Goal: Find specific page/section: Find specific page/section

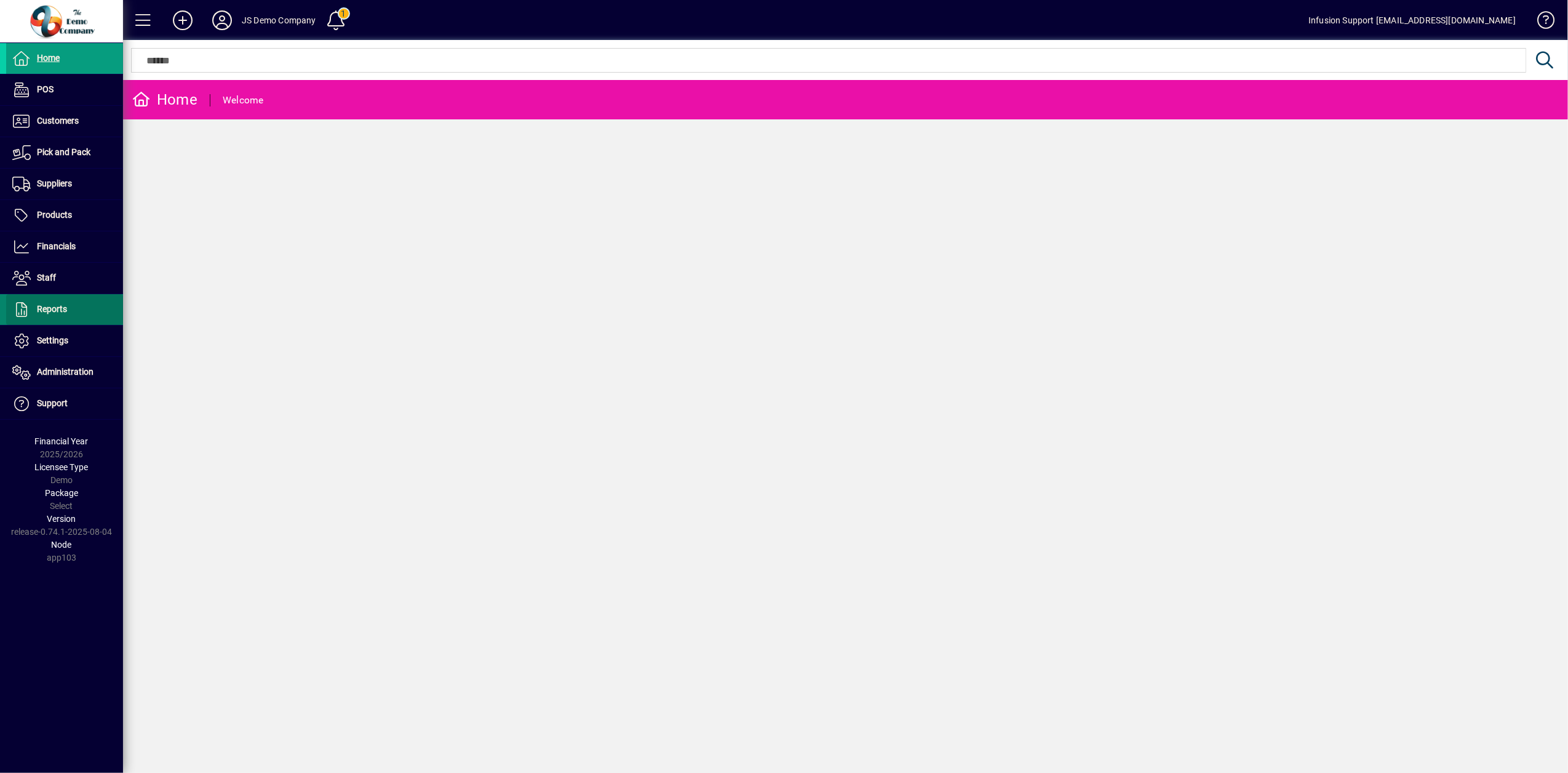
click at [55, 303] on span at bounding box center [64, 309] width 117 height 29
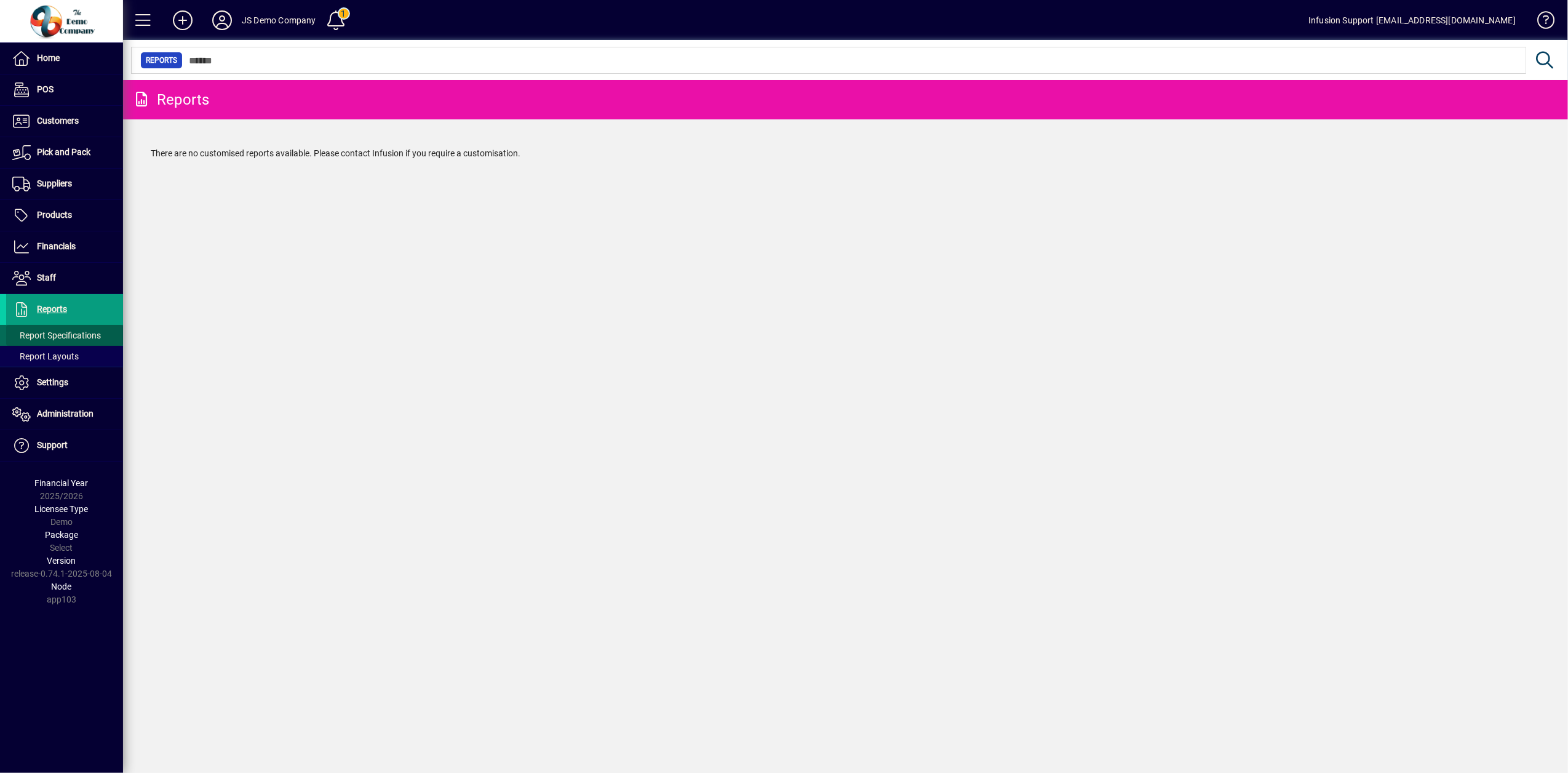
click at [55, 337] on span "Report Specifications" at bounding box center [57, 336] width 89 height 10
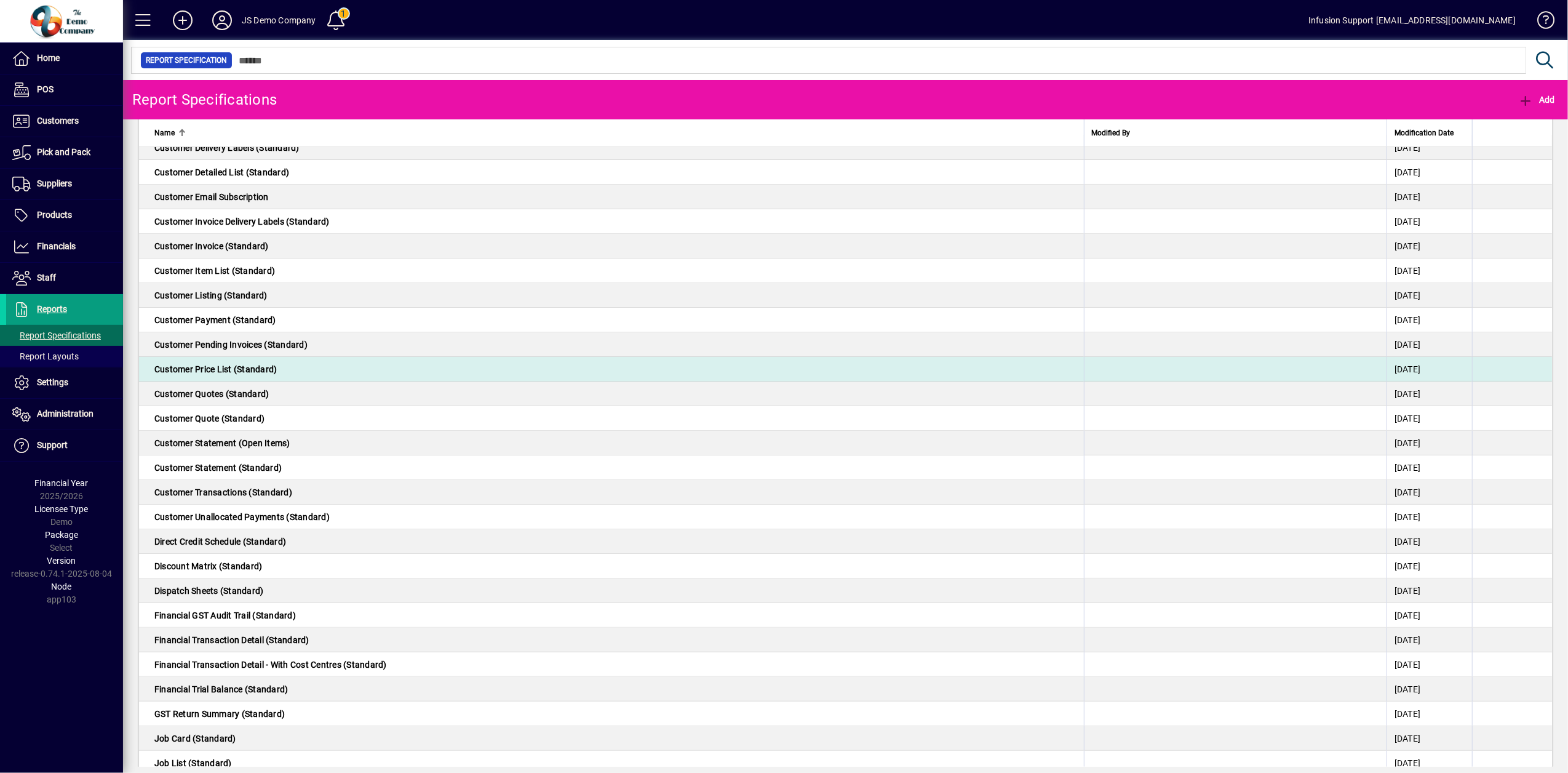
scroll to position [328, 0]
